Goal: Transaction & Acquisition: Purchase product/service

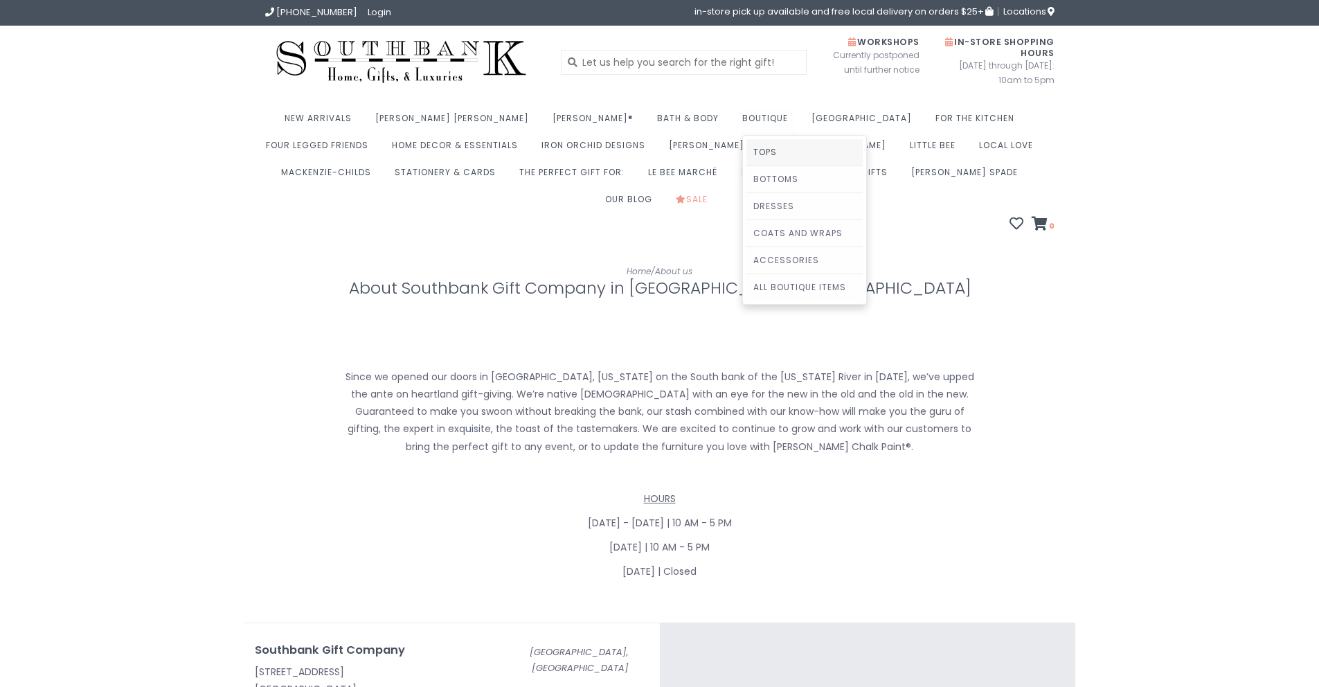
click at [746, 152] on link "Tops" at bounding box center [804, 152] width 116 height 26
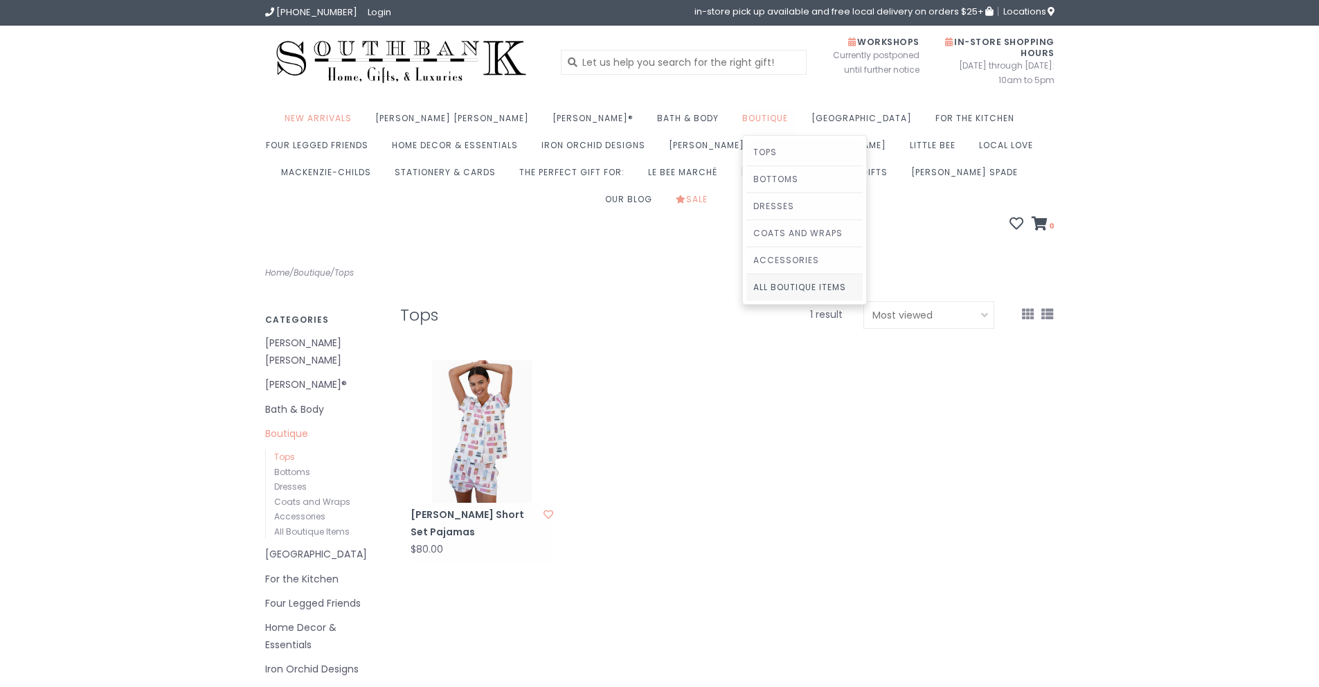
click at [746, 289] on link "All Boutique Items" at bounding box center [804, 287] width 116 height 26
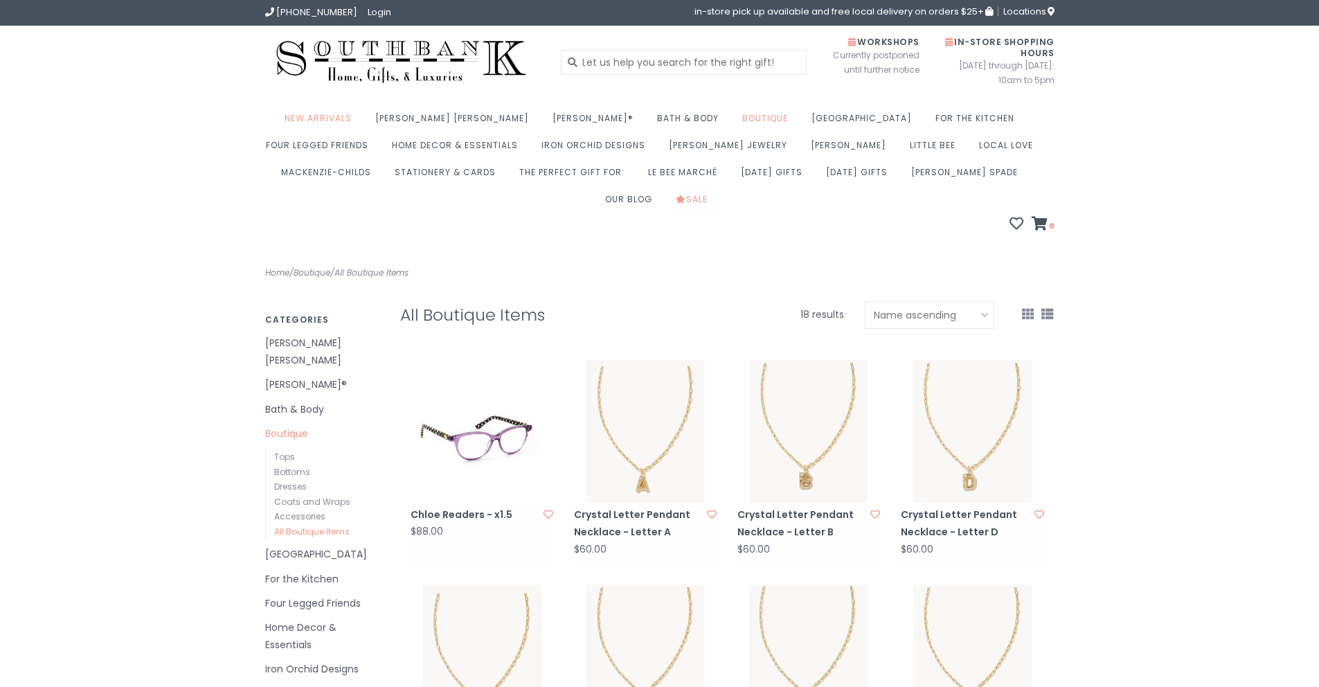
click at [715, 190] on link "Sale" at bounding box center [695, 203] width 39 height 27
